Goal: Find specific page/section

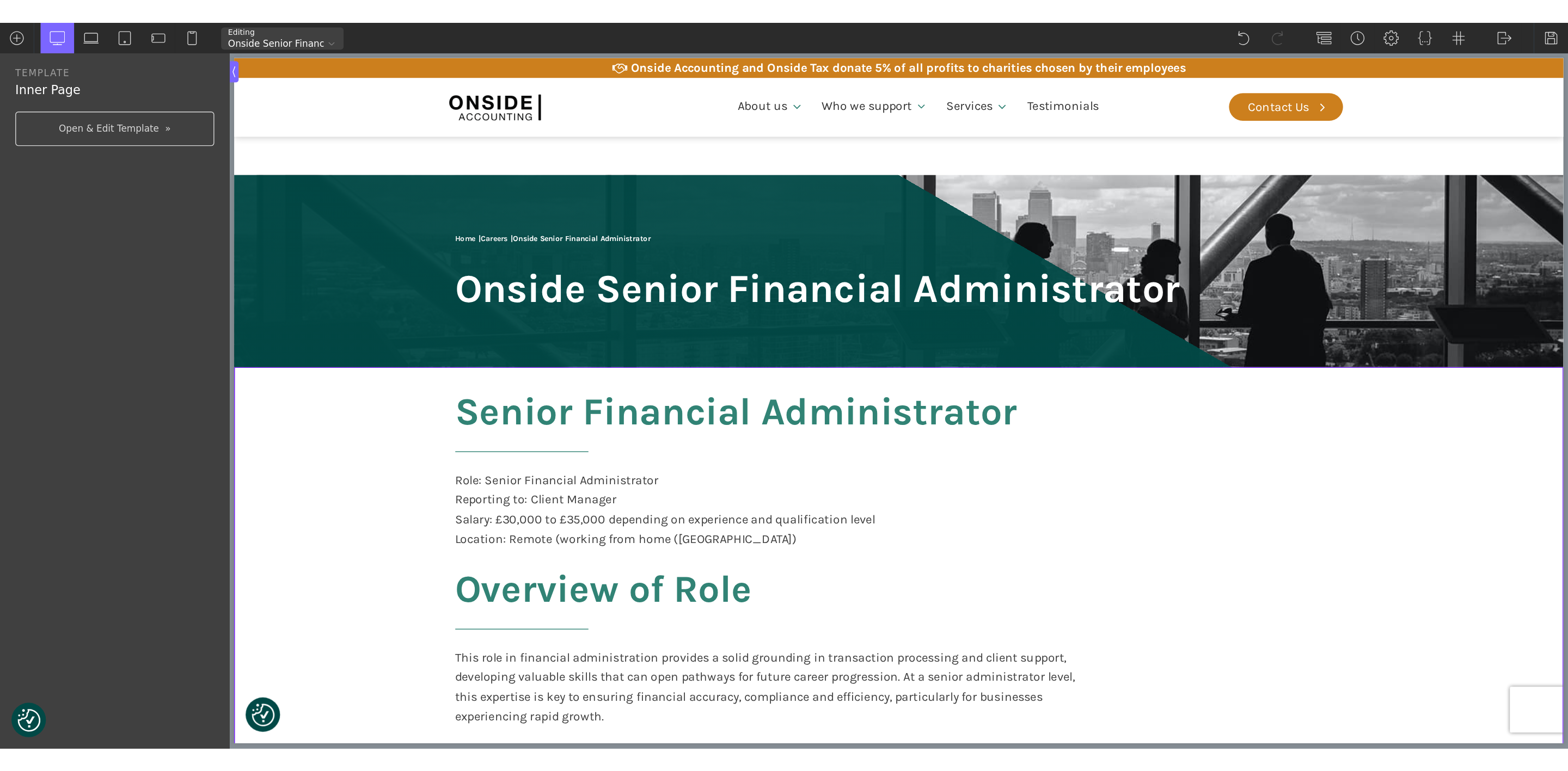
scroll to position [1859, 0]
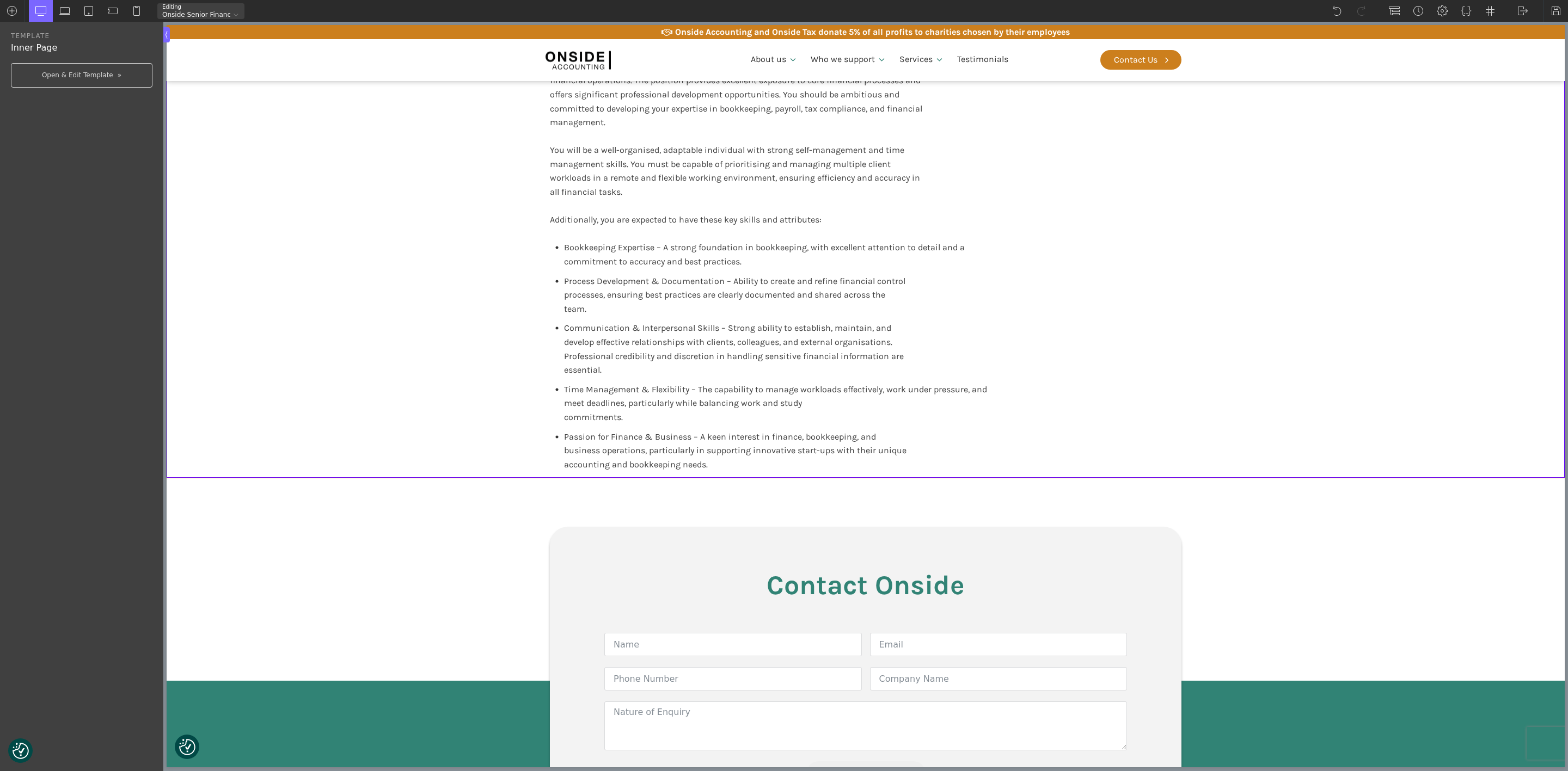
type input "core_accounting"
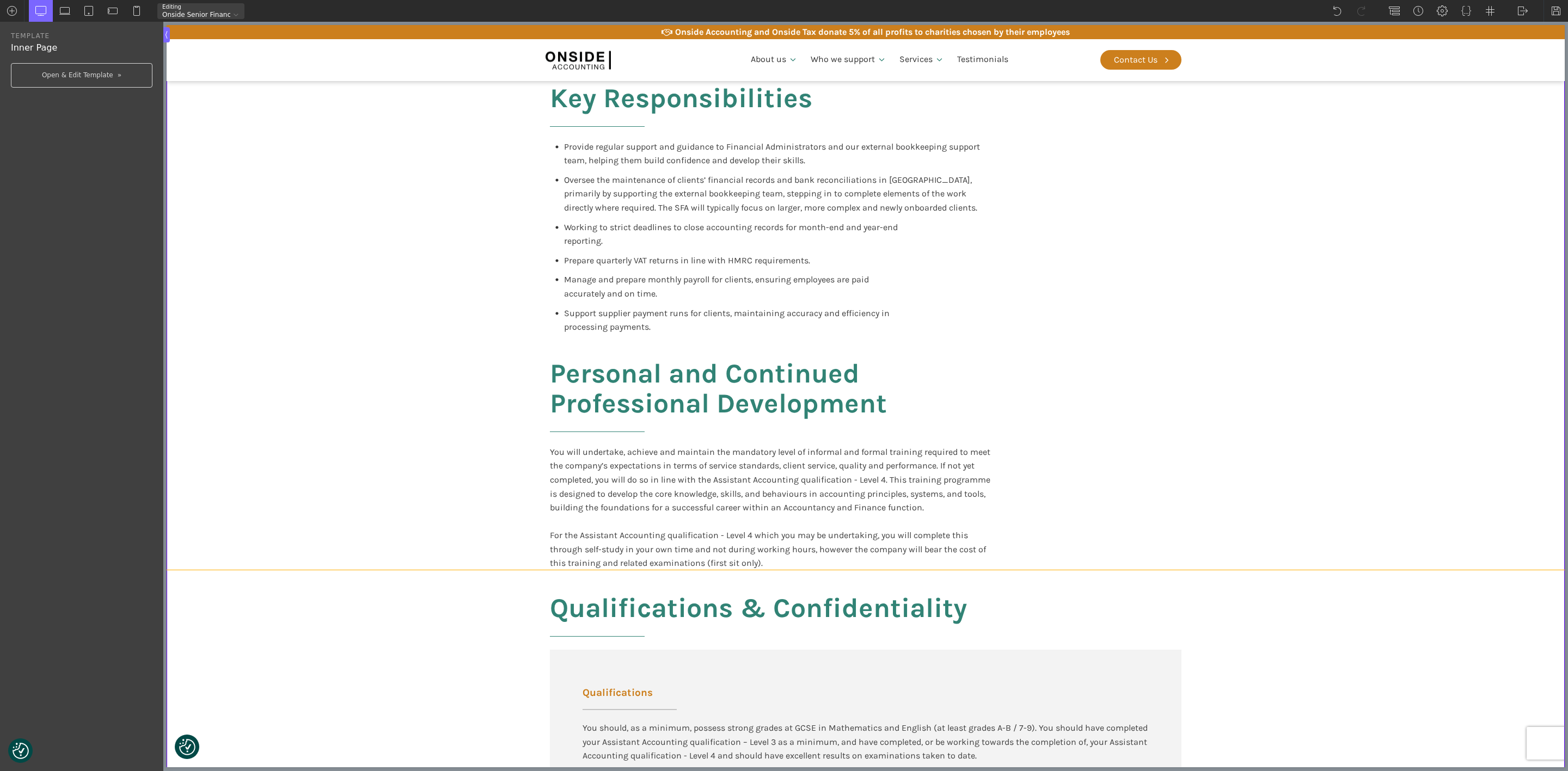
scroll to position [717, 0]
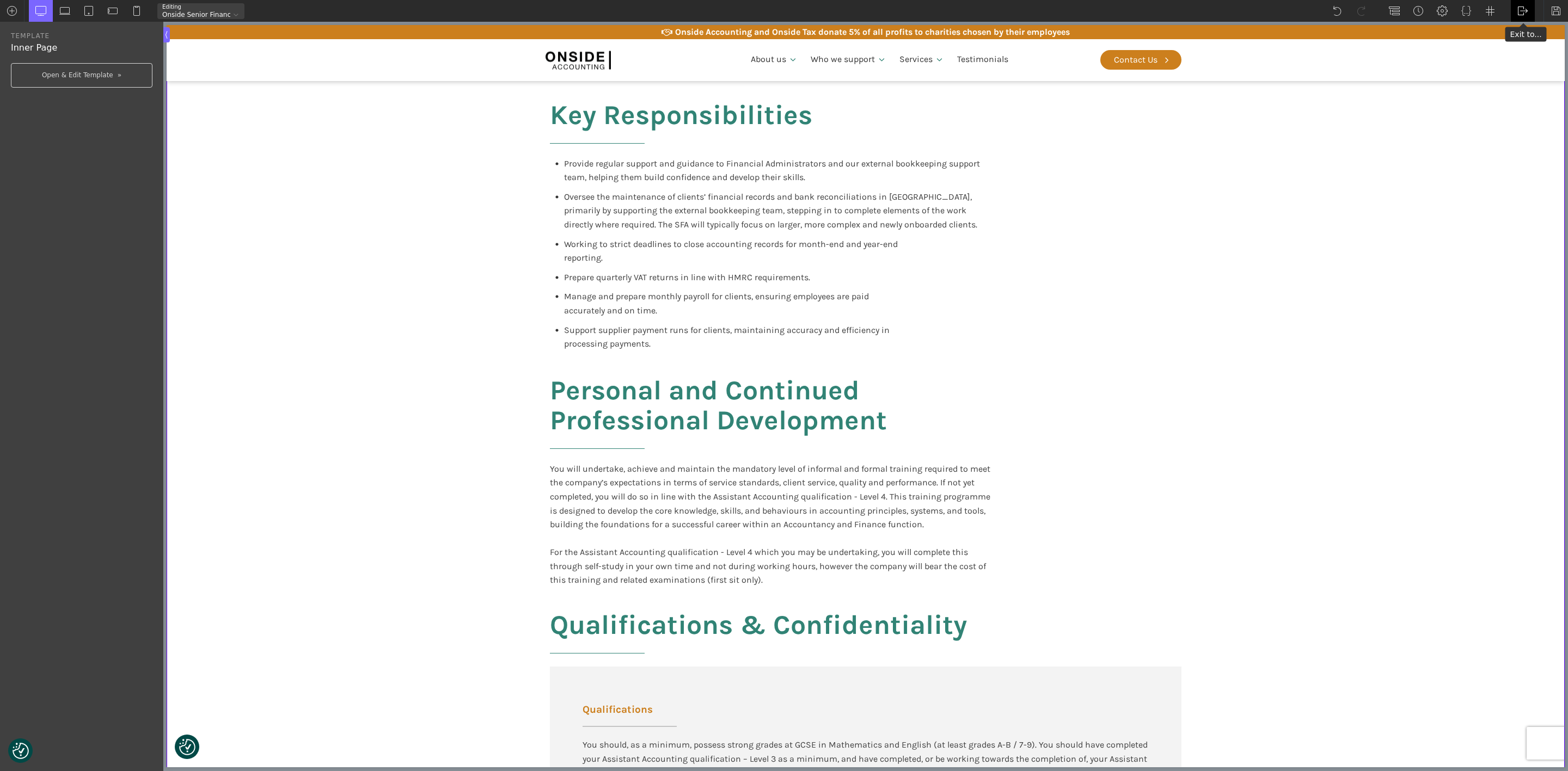
click at [1115, 12] on img at bounding box center [1523, 11] width 11 height 11
click at [1115, 39] on link "Frontend" at bounding box center [1534, 46] width 46 height 18
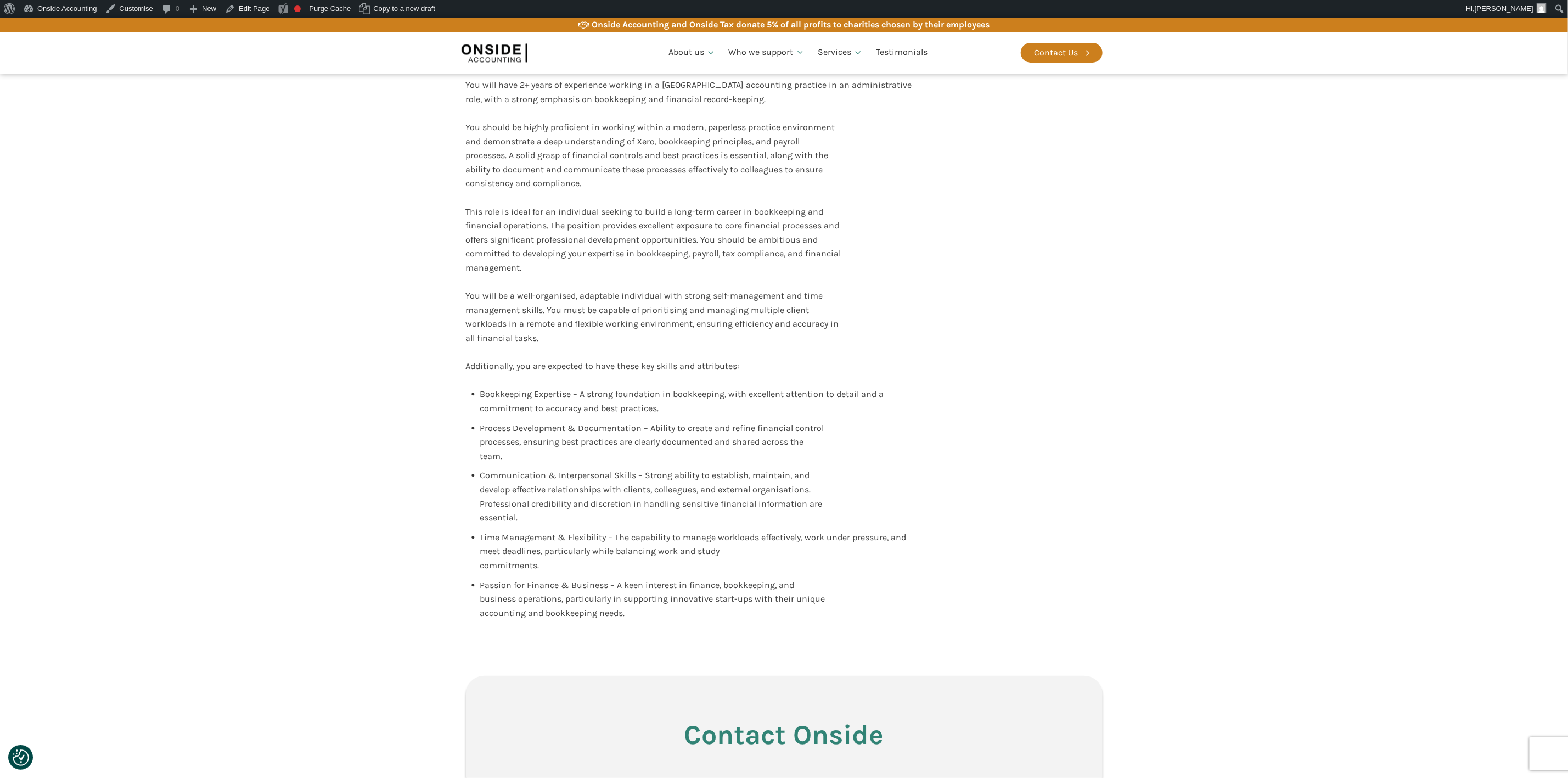
scroll to position [1647, 0]
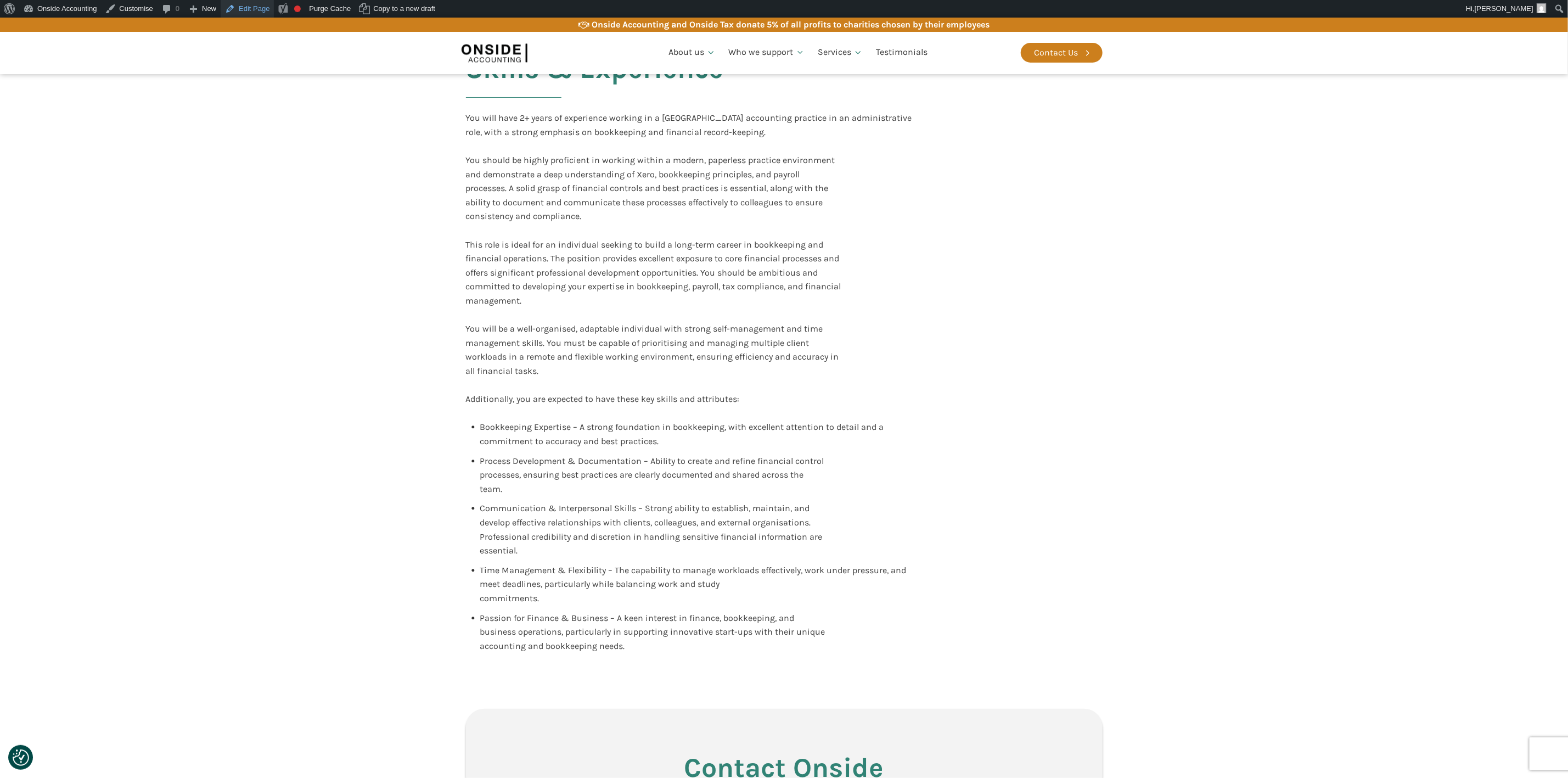
click at [257, 8] on link "Edit Page" at bounding box center [247, 9] width 53 height 18
